Goal: Complete application form

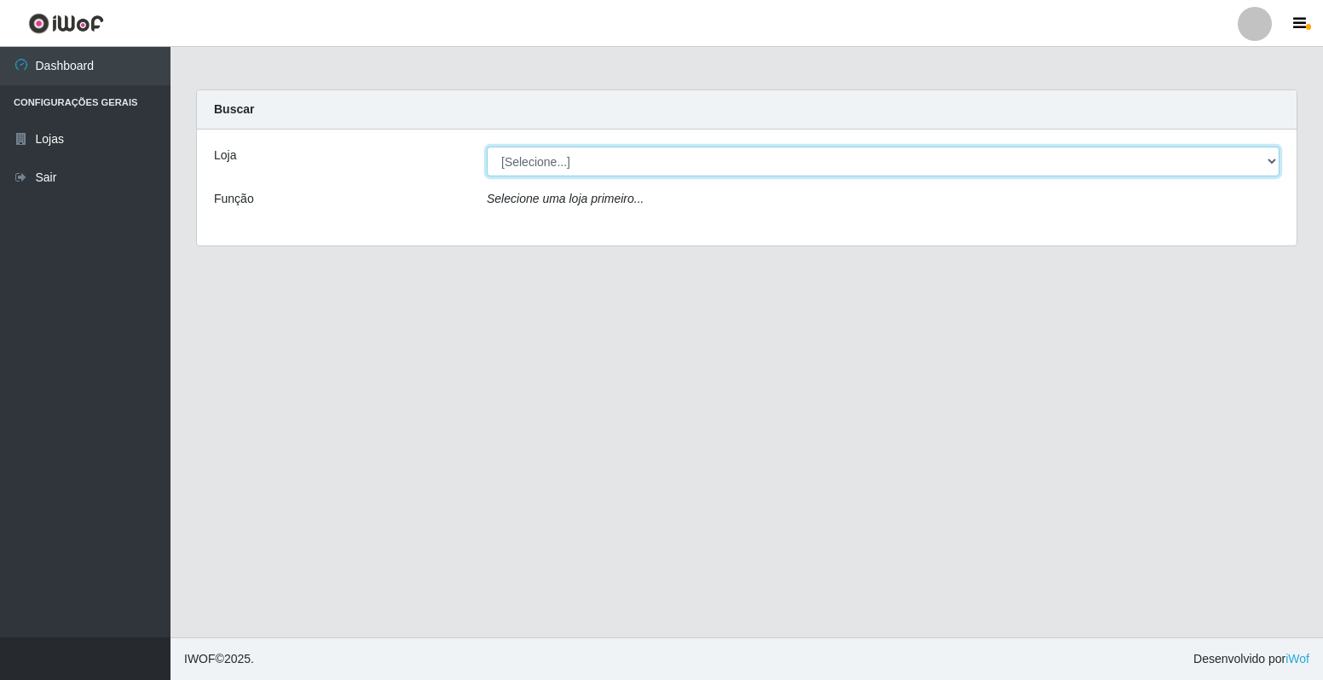
click at [650, 157] on select "[Selecione...] Extrabom - Loja 40 [GEOGRAPHIC_DATA]" at bounding box center [883, 162] width 793 height 30
click at [1270, 159] on select "[Selecione...] Extrabom - Loja 40 [GEOGRAPHIC_DATA]" at bounding box center [883, 162] width 793 height 30
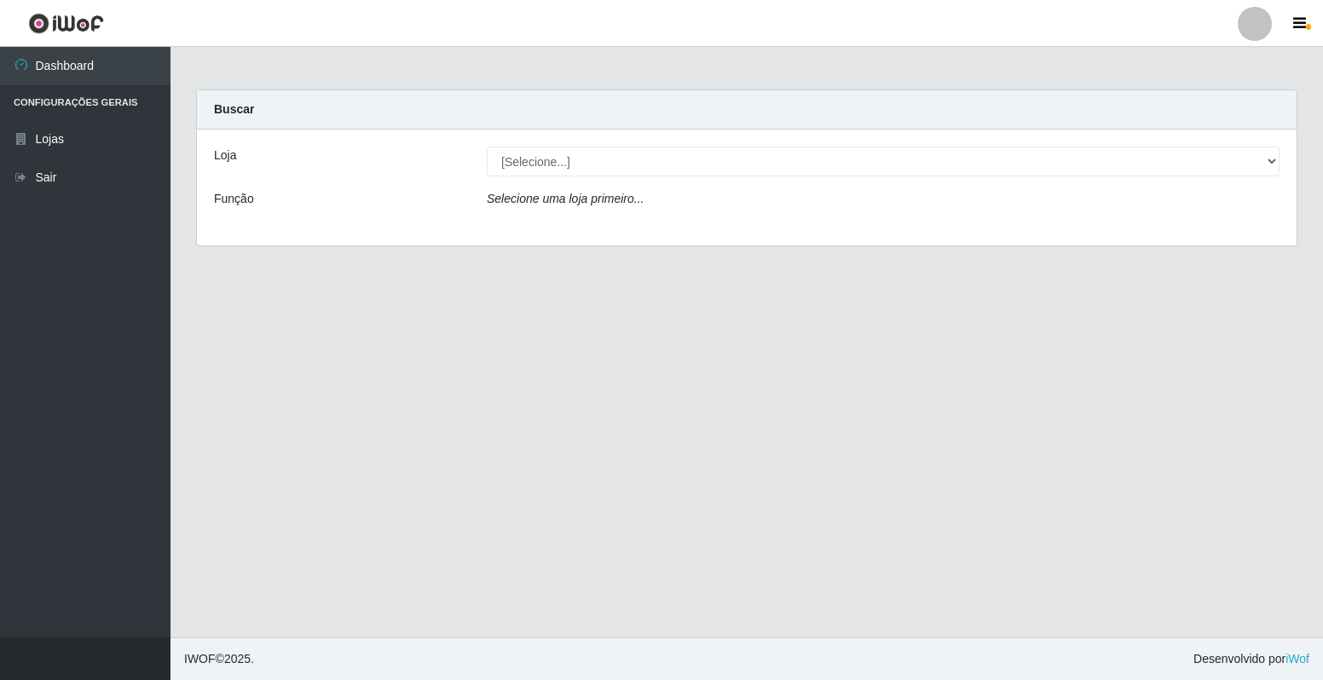
click at [1267, 160] on select "[Selecione...] Extrabom - Loja 40 [GEOGRAPHIC_DATA]" at bounding box center [883, 162] width 793 height 30
select select "538"
click at [487, 147] on select "[Selecione...] Extrabom - Loja 40 [GEOGRAPHIC_DATA]" at bounding box center [883, 162] width 793 height 30
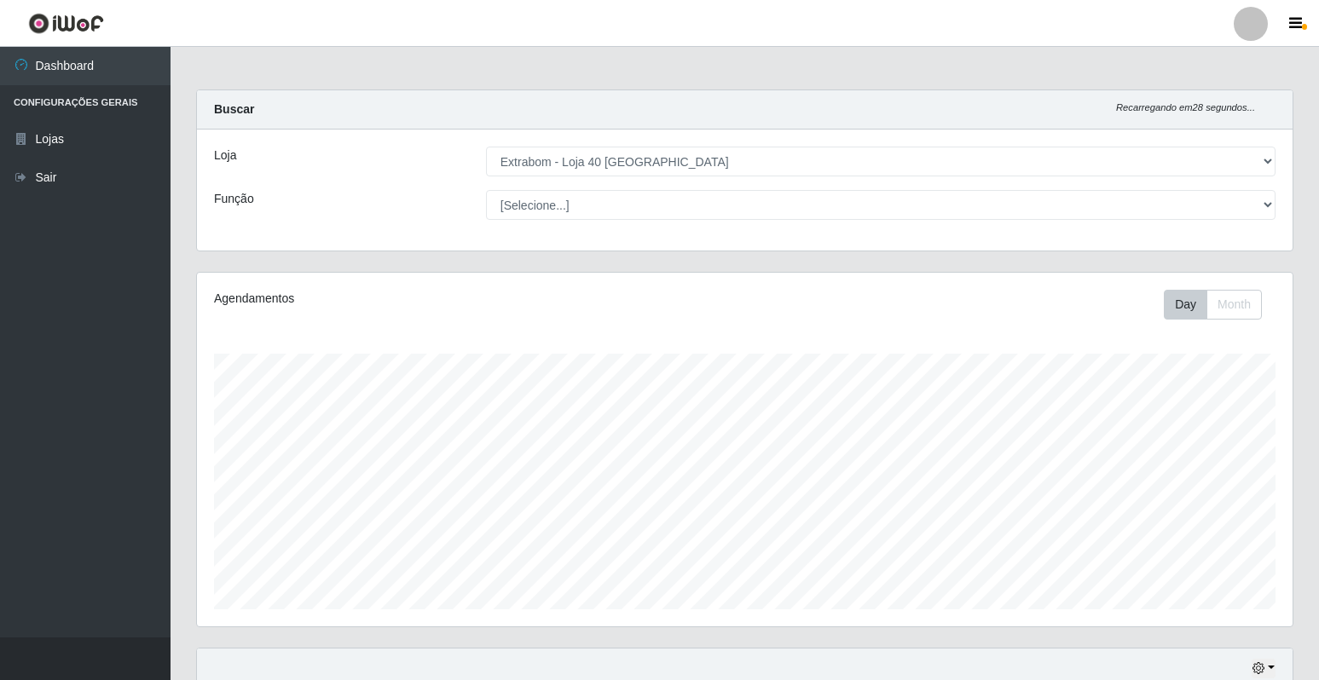
scroll to position [354, 1096]
click at [1257, 203] on select "[Selecione...] Repositor Repositor + Repositor ++" at bounding box center [881, 205] width 790 height 30
click at [1261, 200] on select "[Selecione...] Repositor Repositor + Repositor ++" at bounding box center [881, 205] width 790 height 30
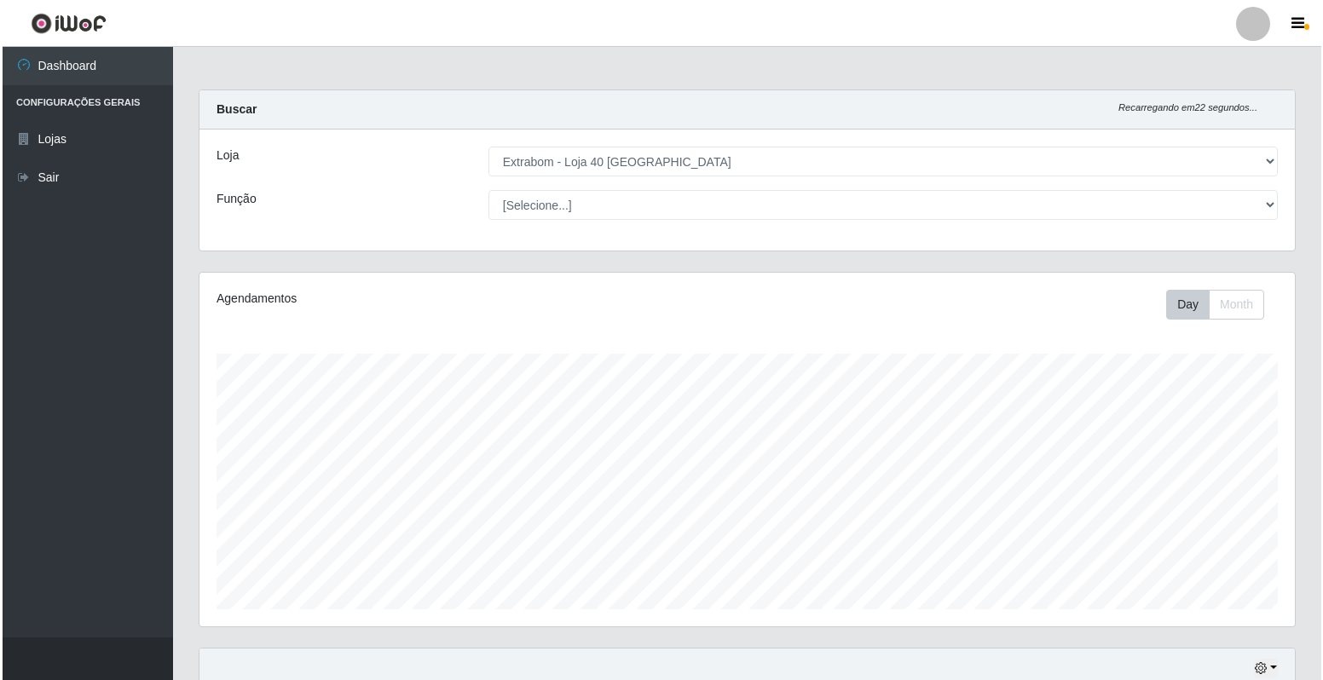
scroll to position [224, 0]
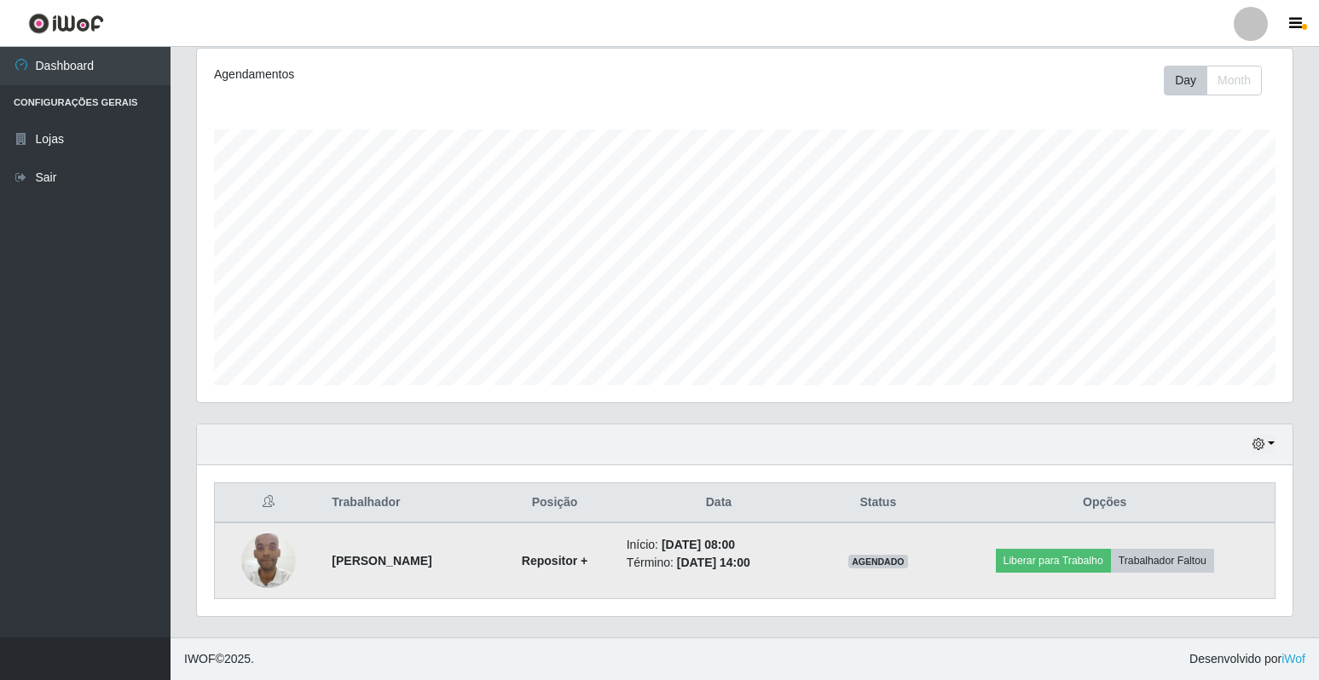
click at [269, 556] on img at bounding box center [268, 560] width 55 height 72
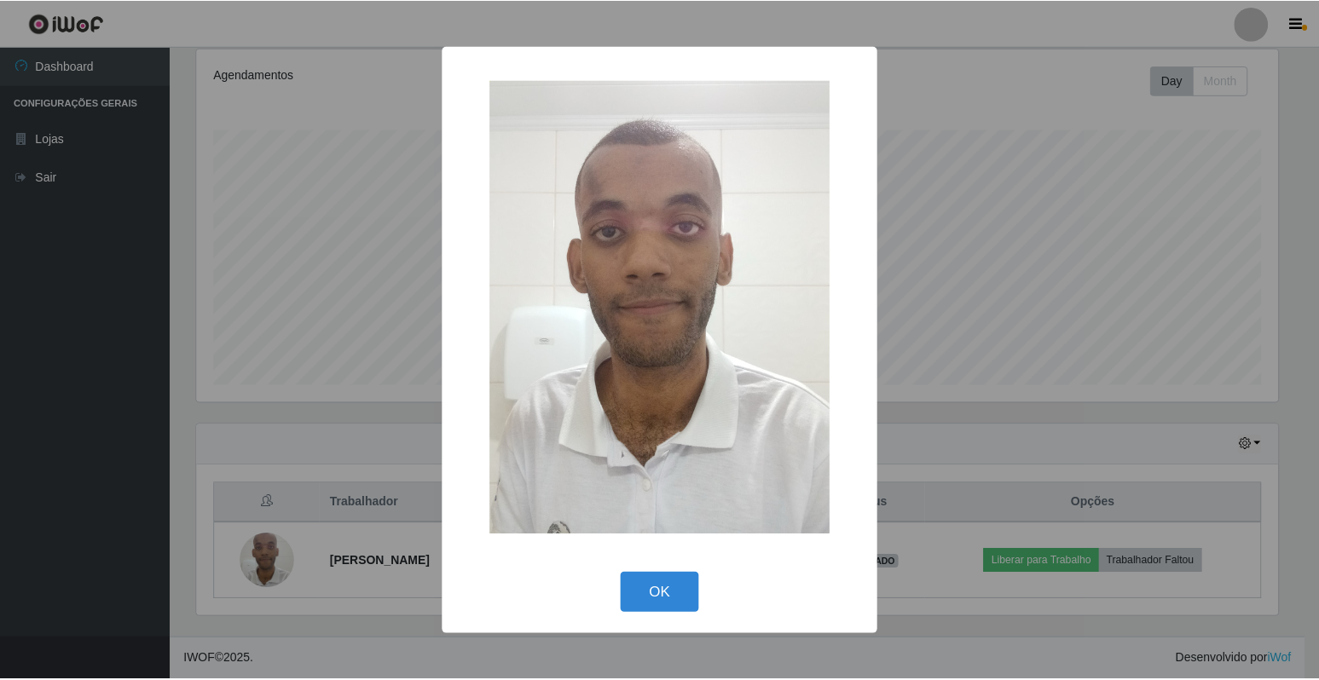
scroll to position [354, 1085]
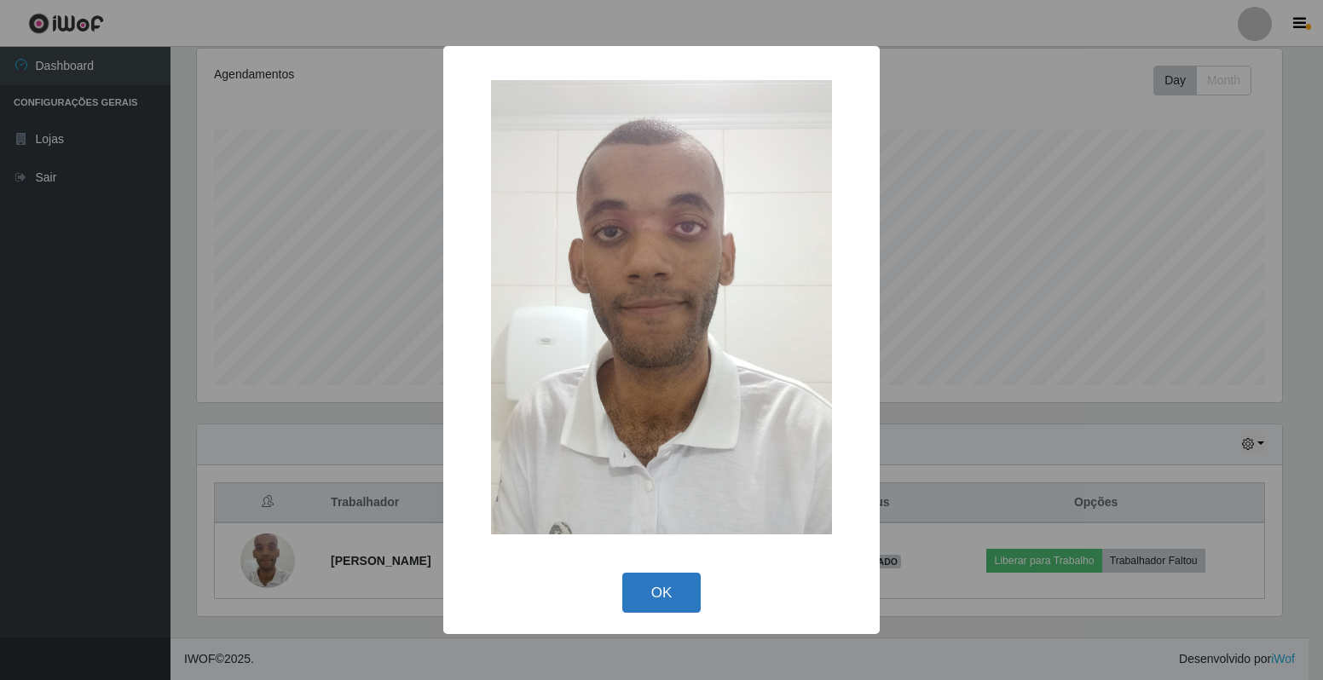
click at [666, 604] on button "OK" at bounding box center [661, 593] width 79 height 40
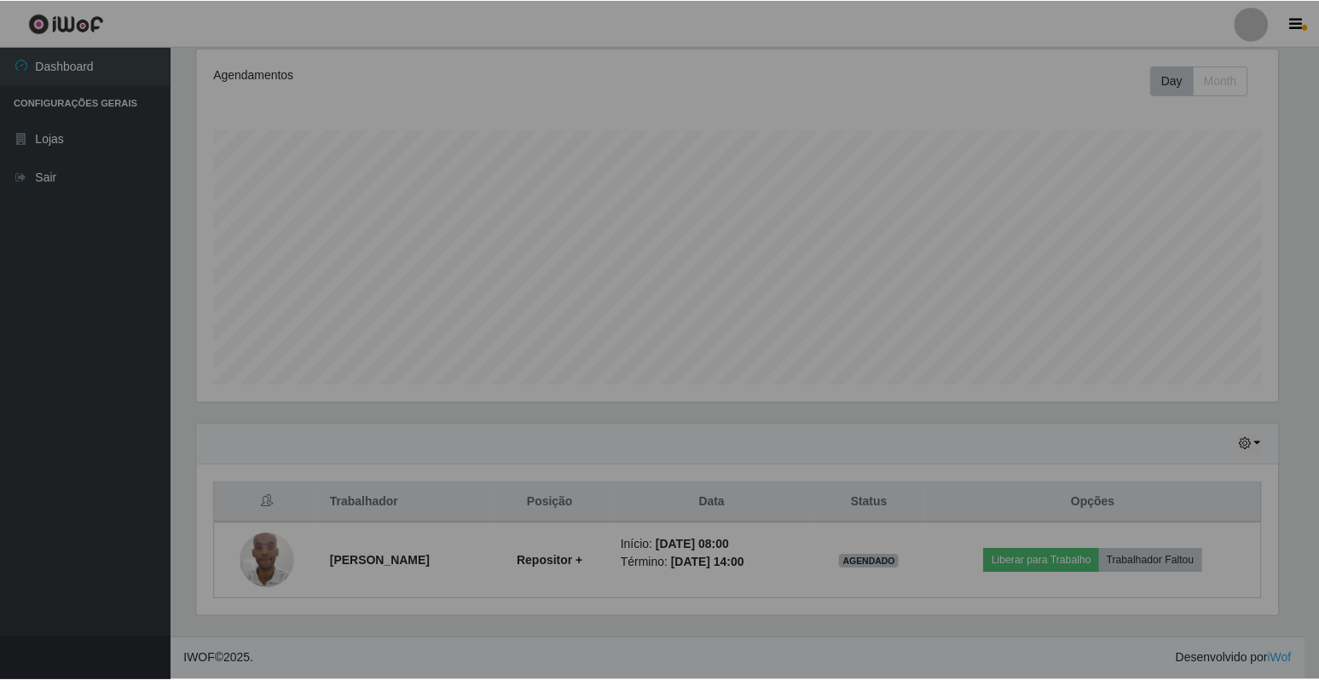
scroll to position [354, 1096]
